Goal: Navigation & Orientation: Find specific page/section

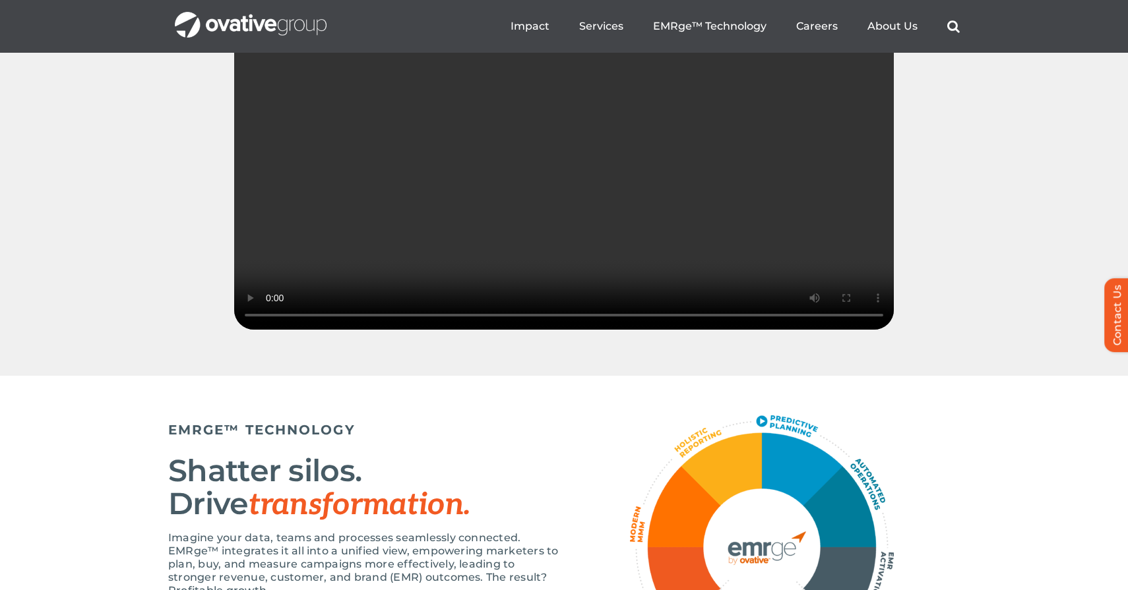
scroll to position [1860, 0]
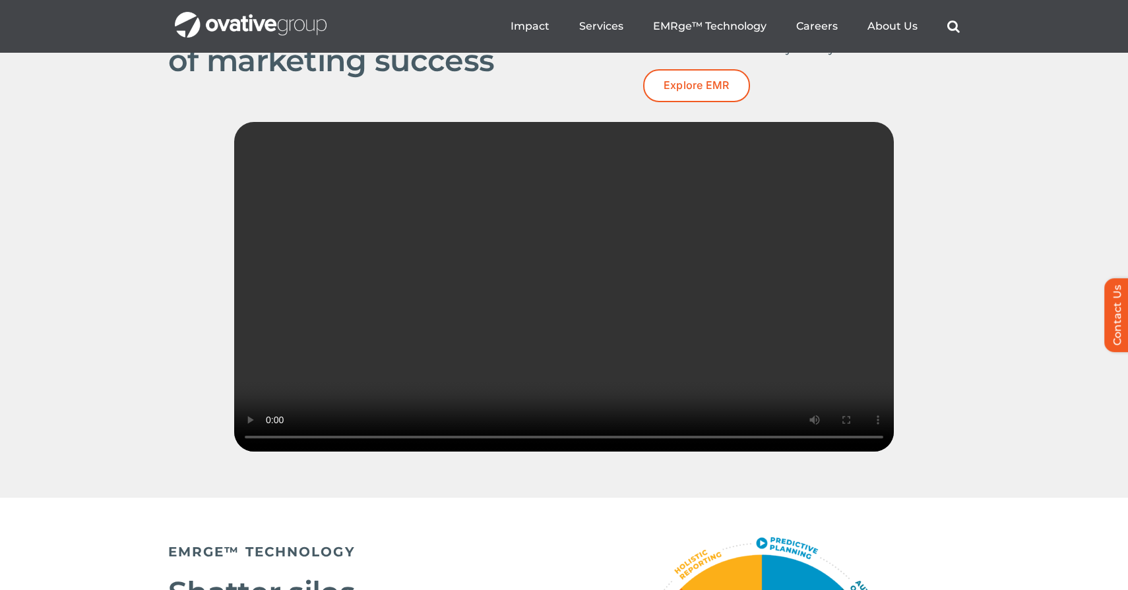
click at [875, 34] on ul "Impact Expert Insights Case Studies Awards & Press Services Media Measurement C…" at bounding box center [734, 26] width 449 height 42
click at [888, 28] on span "About Us" at bounding box center [892, 25] width 50 height 13
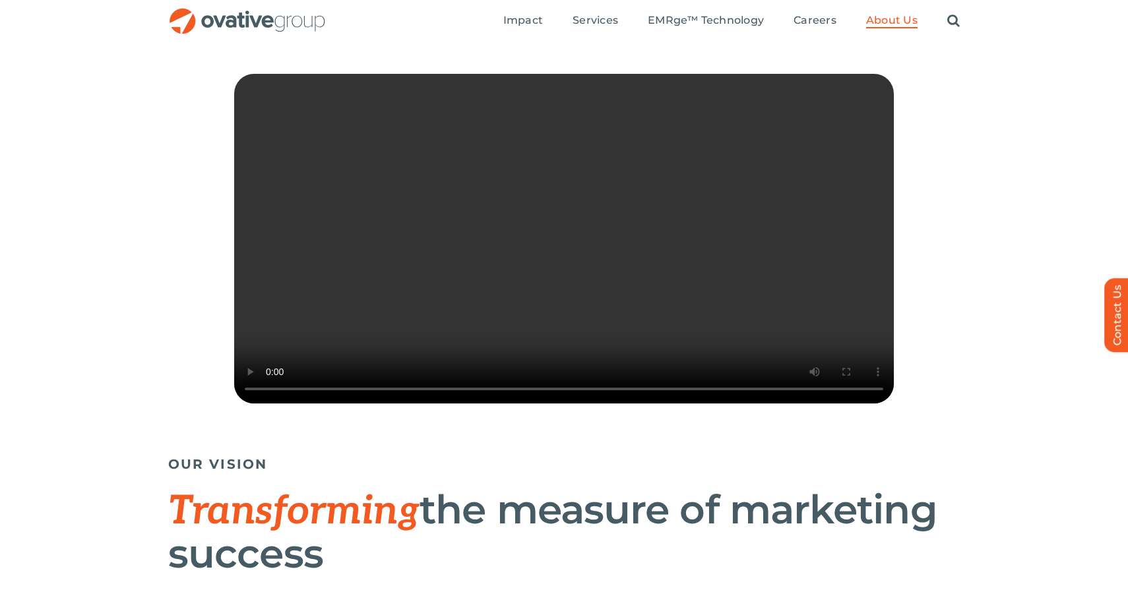
scroll to position [258, 0]
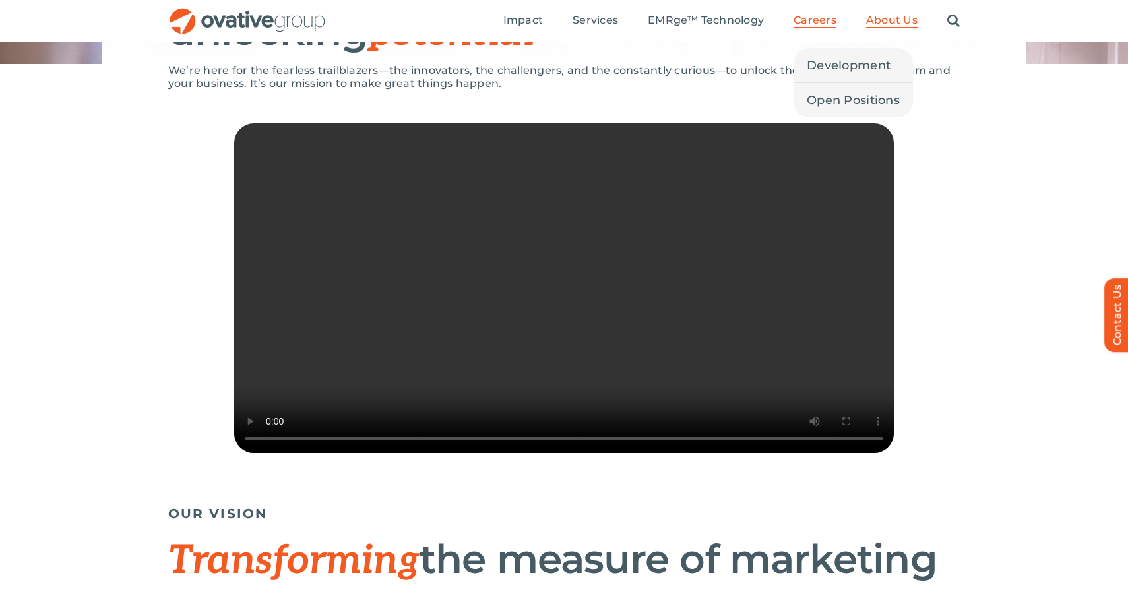
click at [809, 26] on span "Careers" at bounding box center [814, 20] width 43 height 13
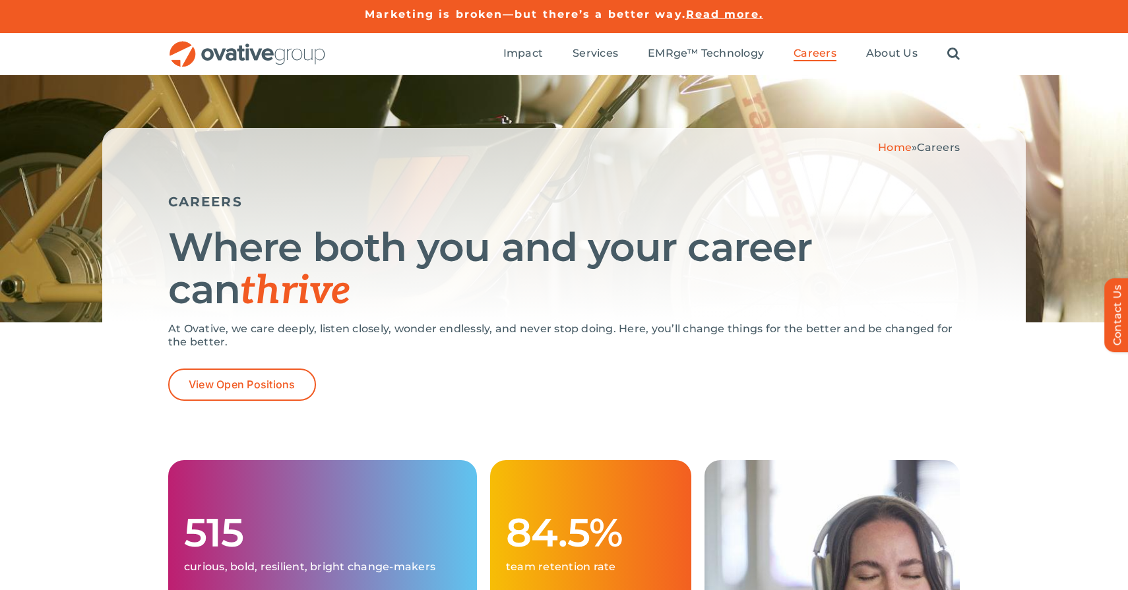
click at [229, 51] on img "OG_Full_horizontal_RGB" at bounding box center [247, 54] width 158 height 27
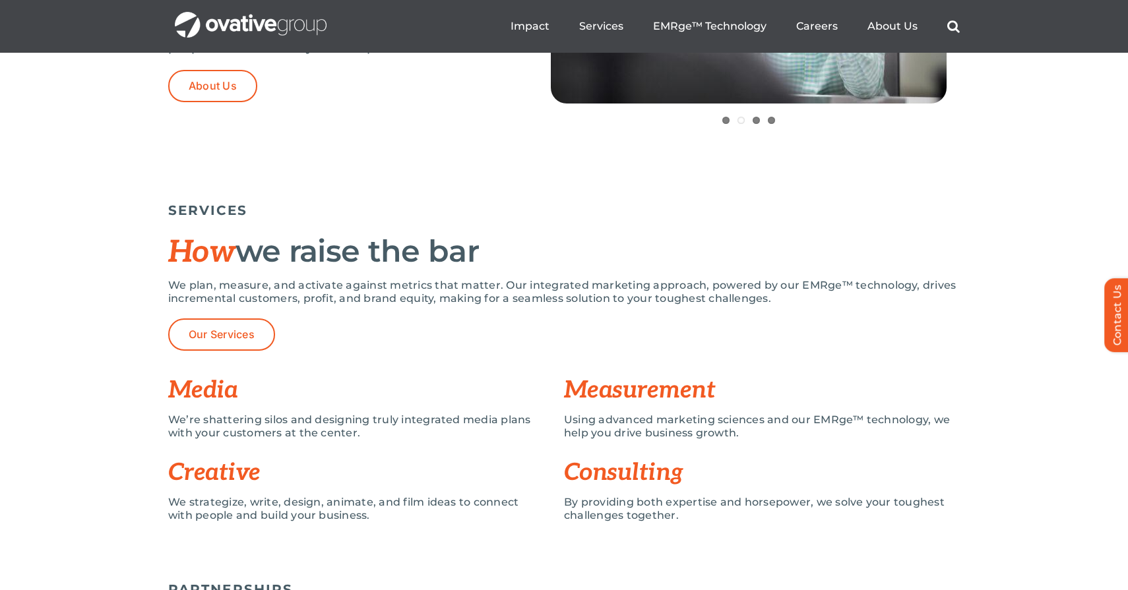
scroll to position [773, 0]
